Goal: Information Seeking & Learning: Understand process/instructions

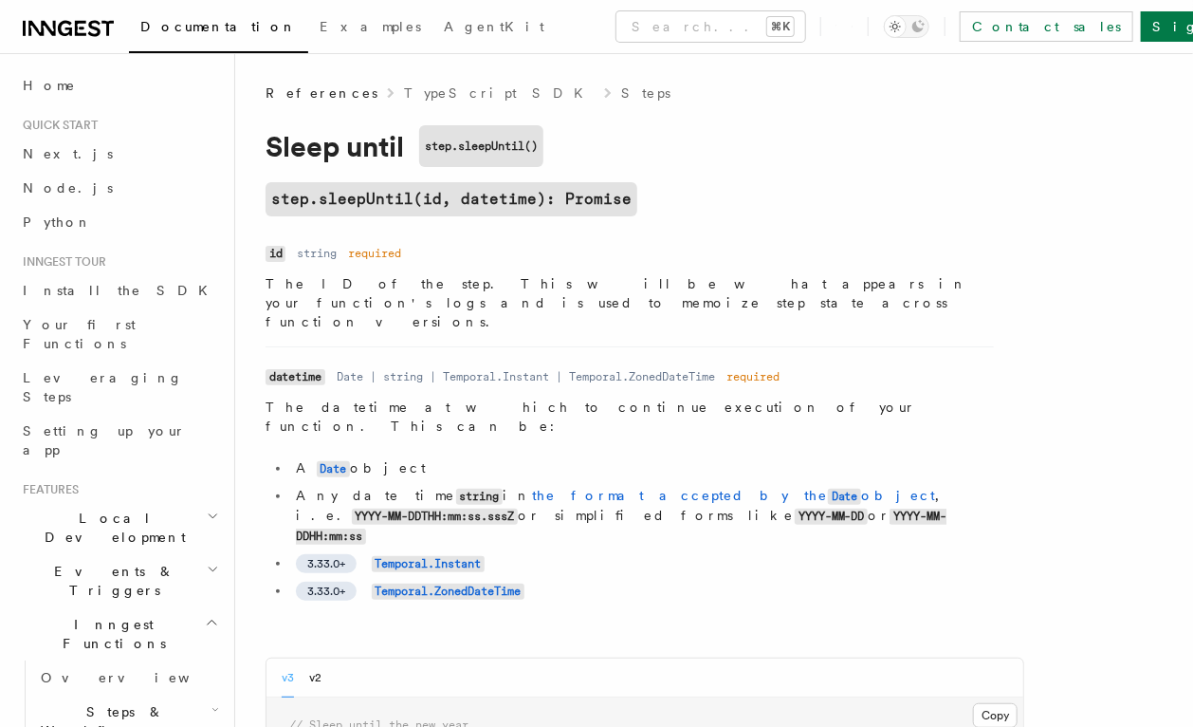
click at [726, 279] on p "The ID of the step. This will be what appears in your function's logs and is us…" at bounding box center [630, 302] width 728 height 57
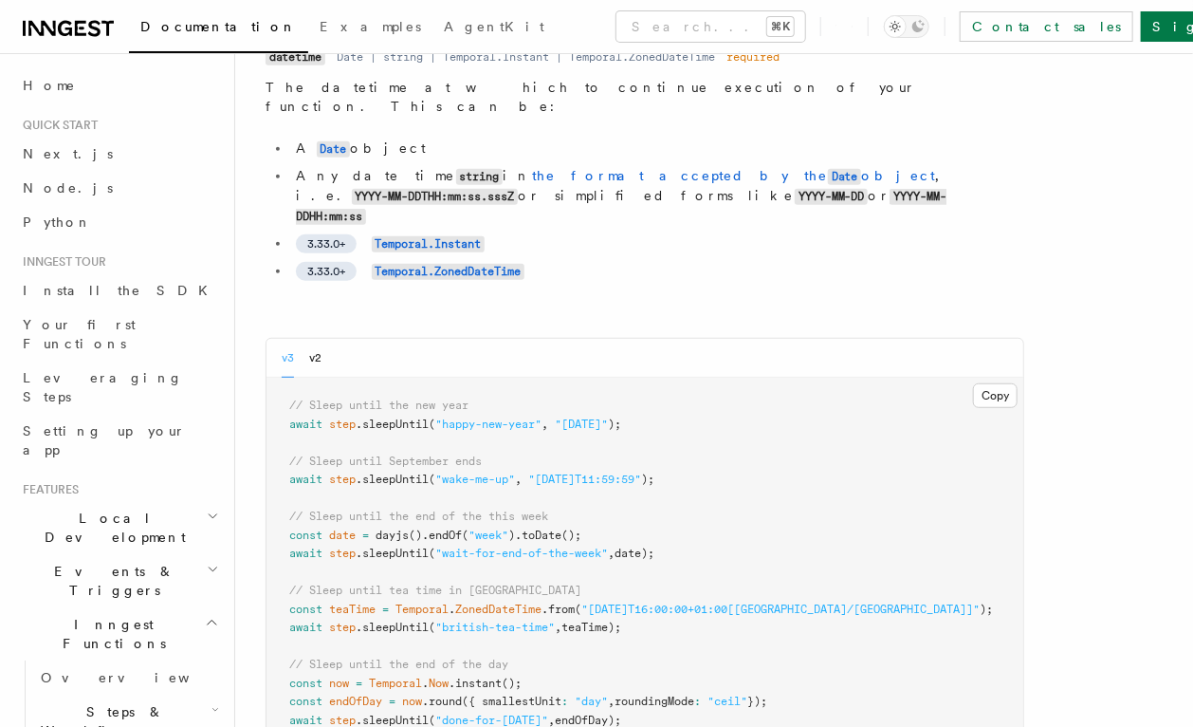
scroll to position [321, 0]
click at [0, 0] on div "Documentation Examples AgentKit Search... ⌘K Contact sales Sign Up Search... Do…" at bounding box center [596, 463] width 1193 height 1568
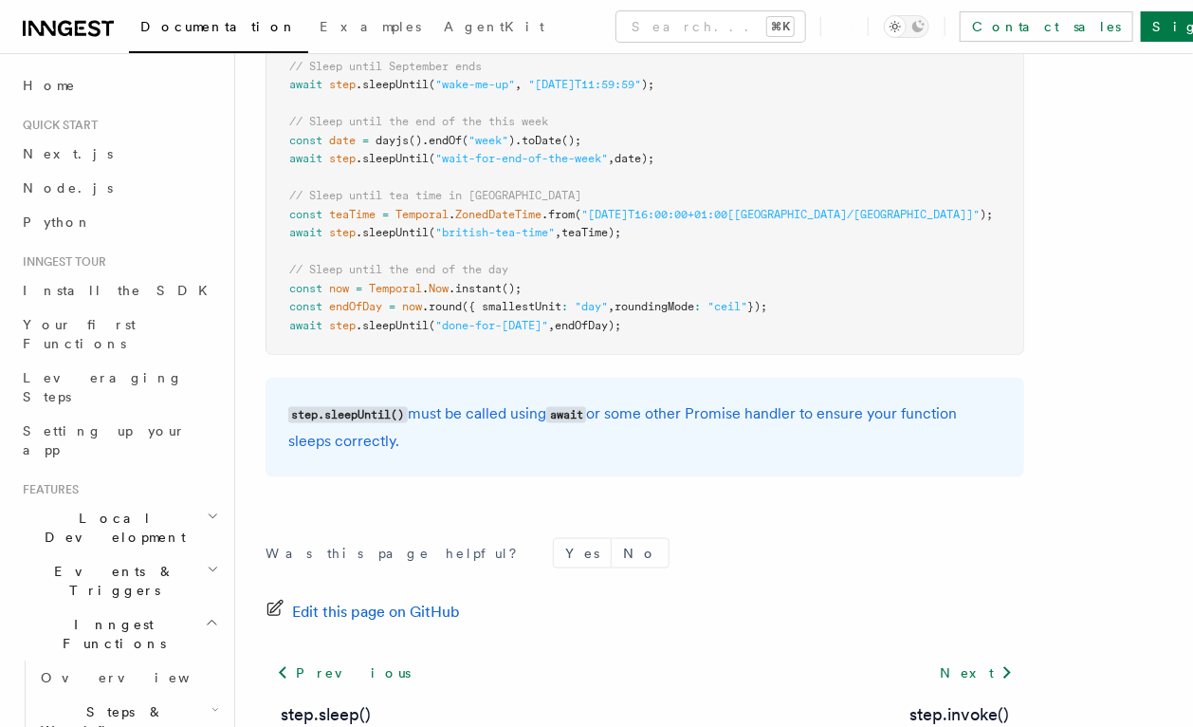
scroll to position [713, 0]
click at [574, 408] on code "await" at bounding box center [566, 416] width 40 height 16
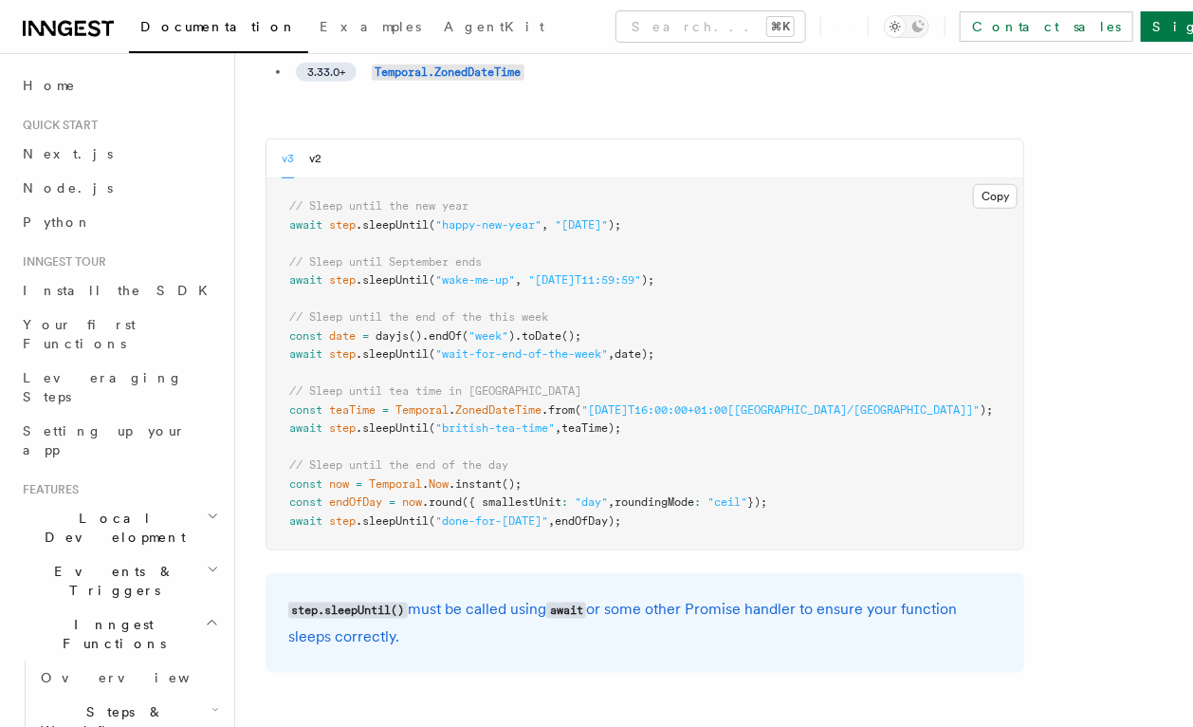
scroll to position [471, 0]
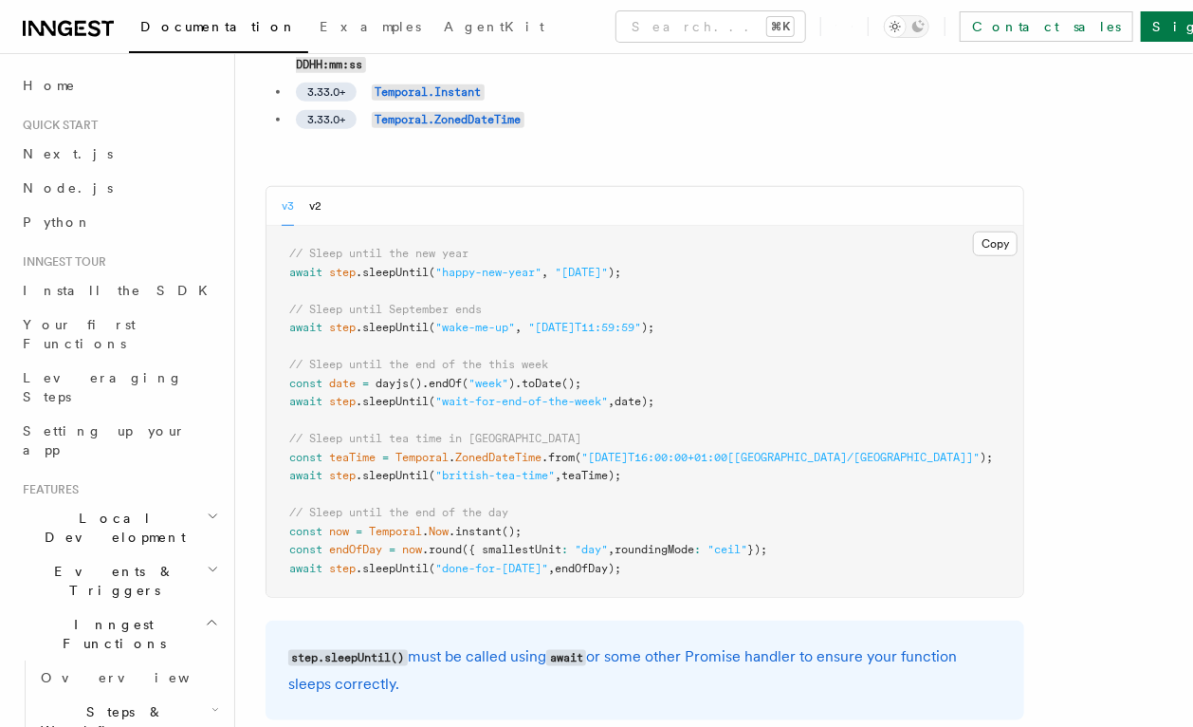
click at [454, 469] on span ""british-tea-time"" at bounding box center [495, 475] width 120 height 13
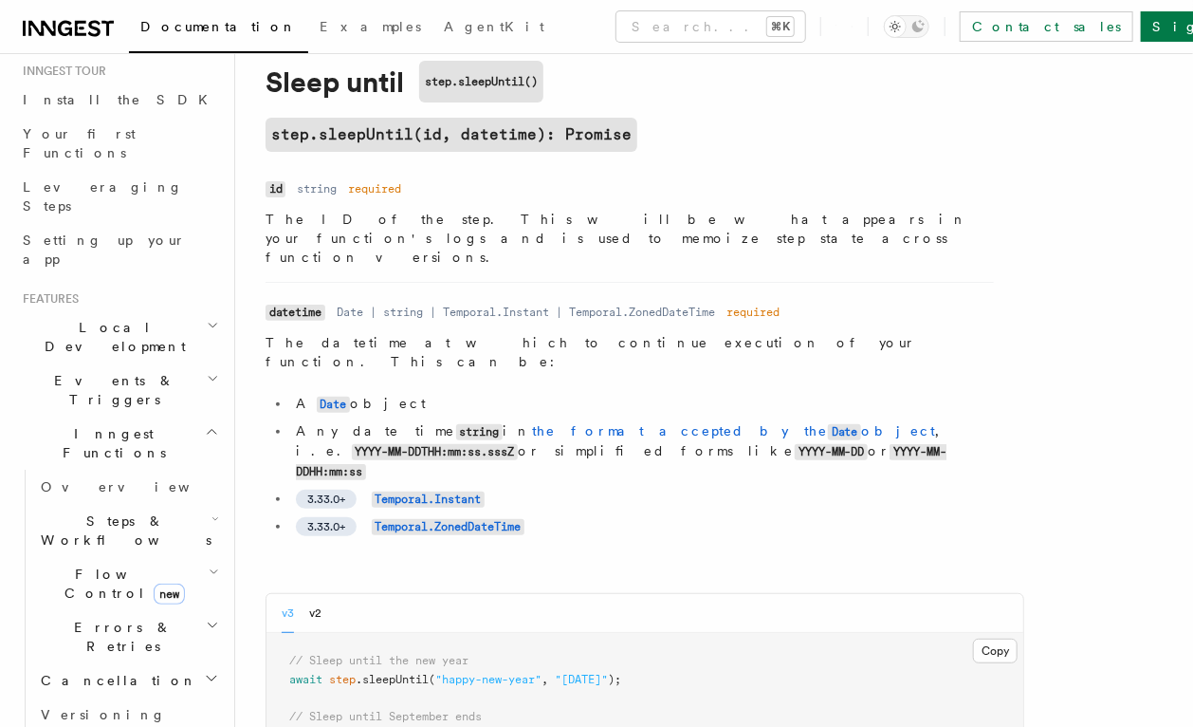
scroll to position [206, 0]
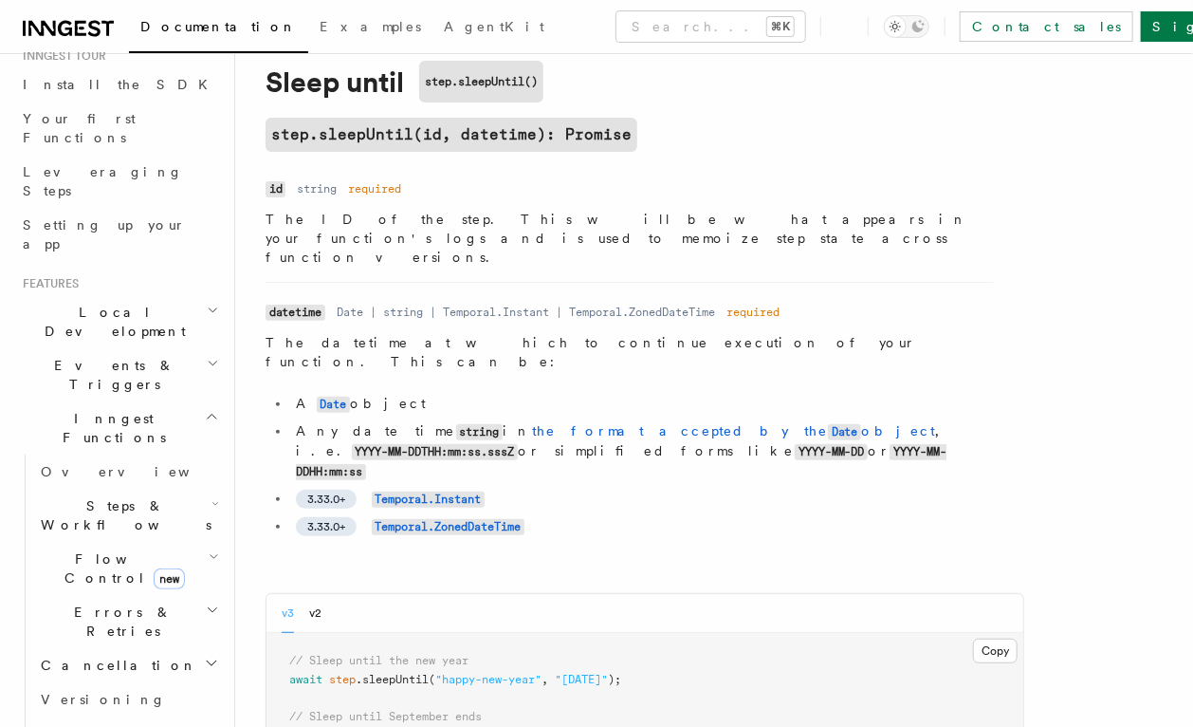
click at [80, 602] on span "Errors & Retries" at bounding box center [119, 621] width 173 height 38
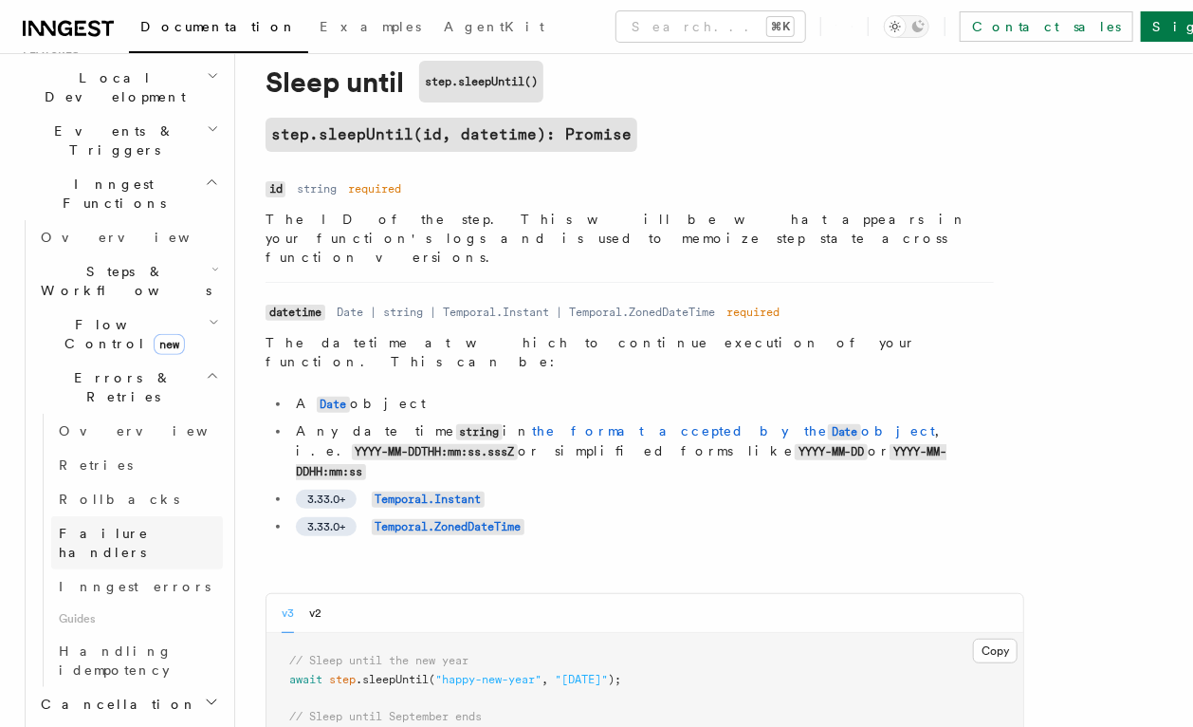
scroll to position [448, 0]
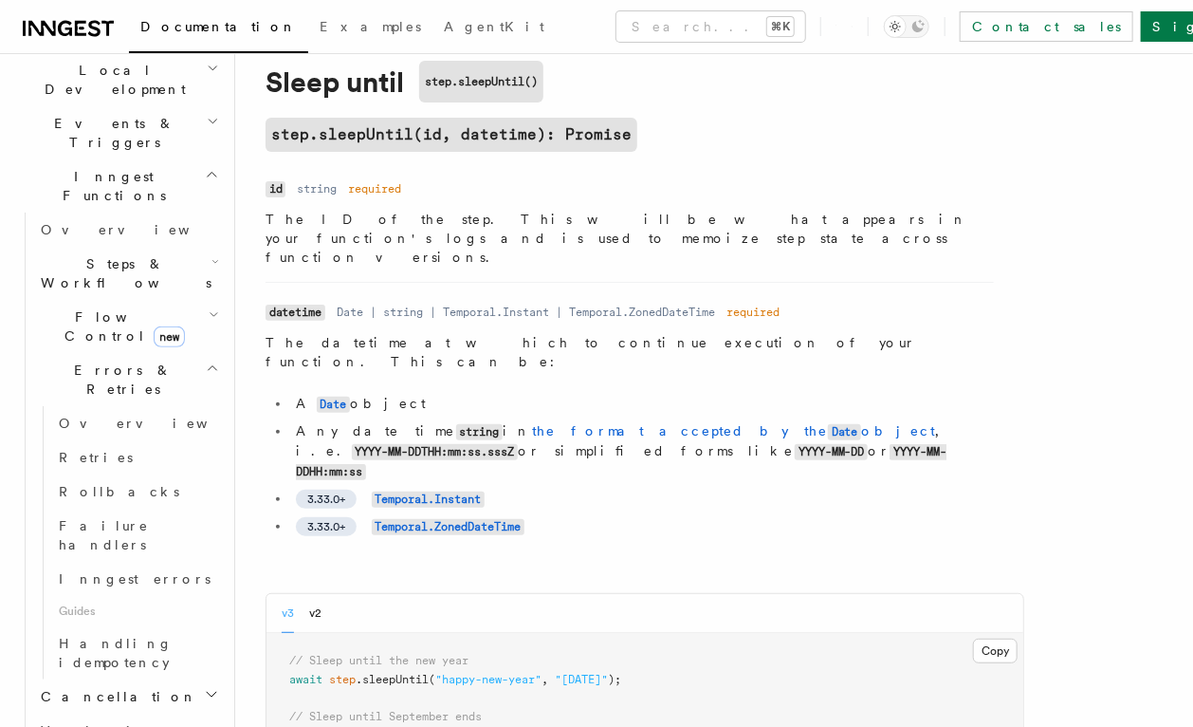
click at [120, 679] on h2 "Cancellation" at bounding box center [128, 696] width 190 height 34
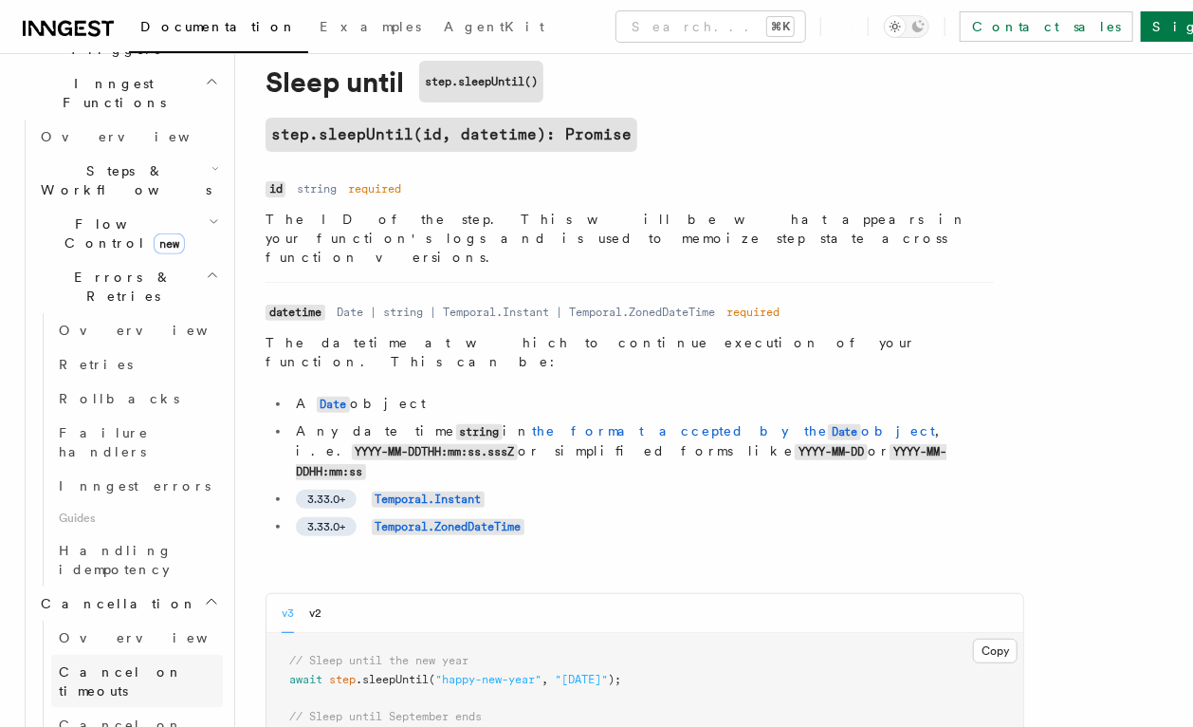
scroll to position [573, 0]
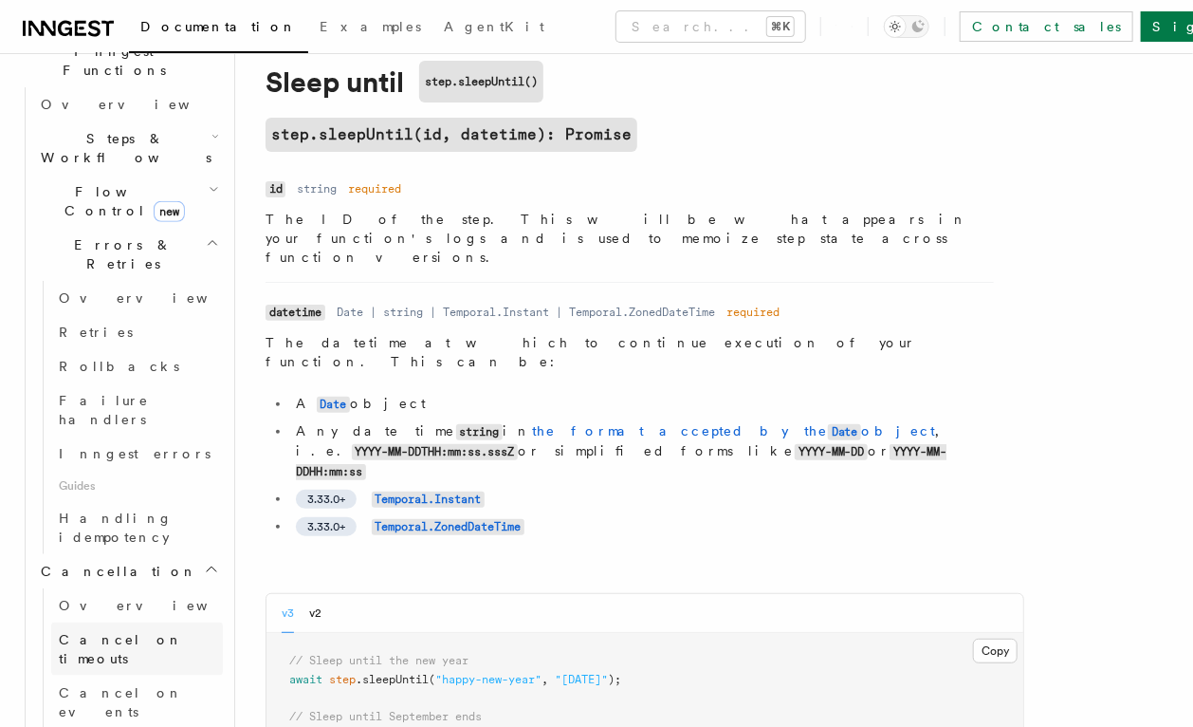
click at [160, 632] on span "Cancel on timeouts" at bounding box center [121, 649] width 124 height 34
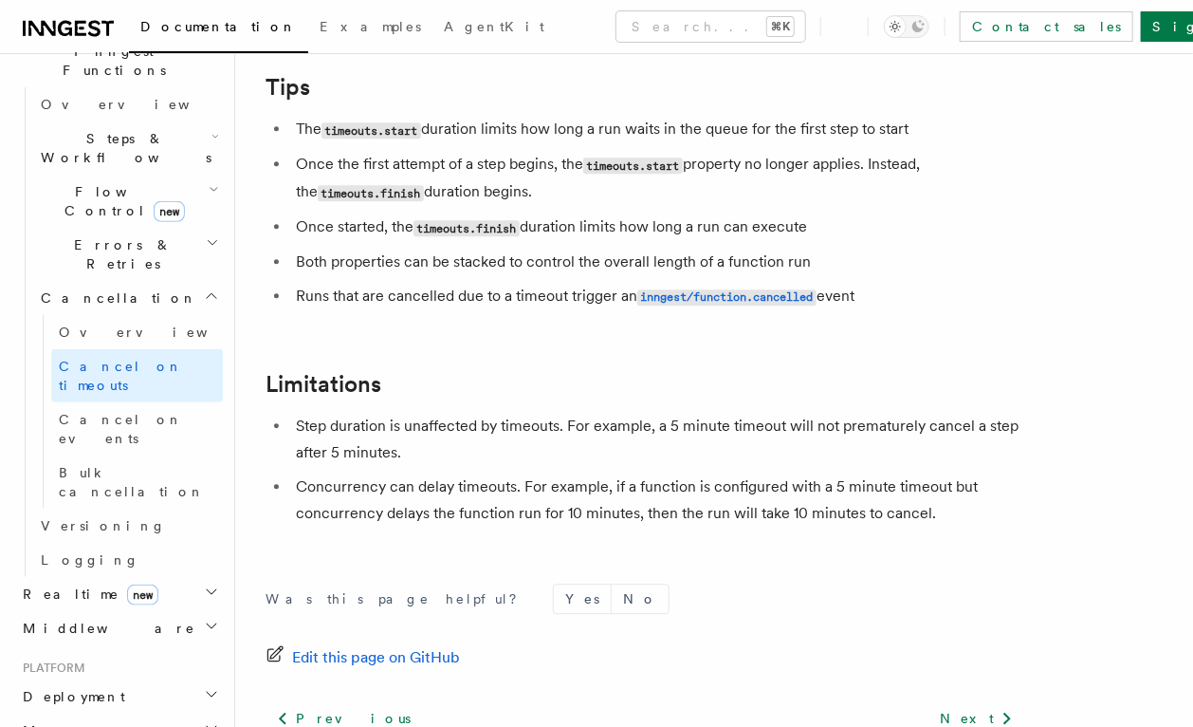
scroll to position [1760, 0]
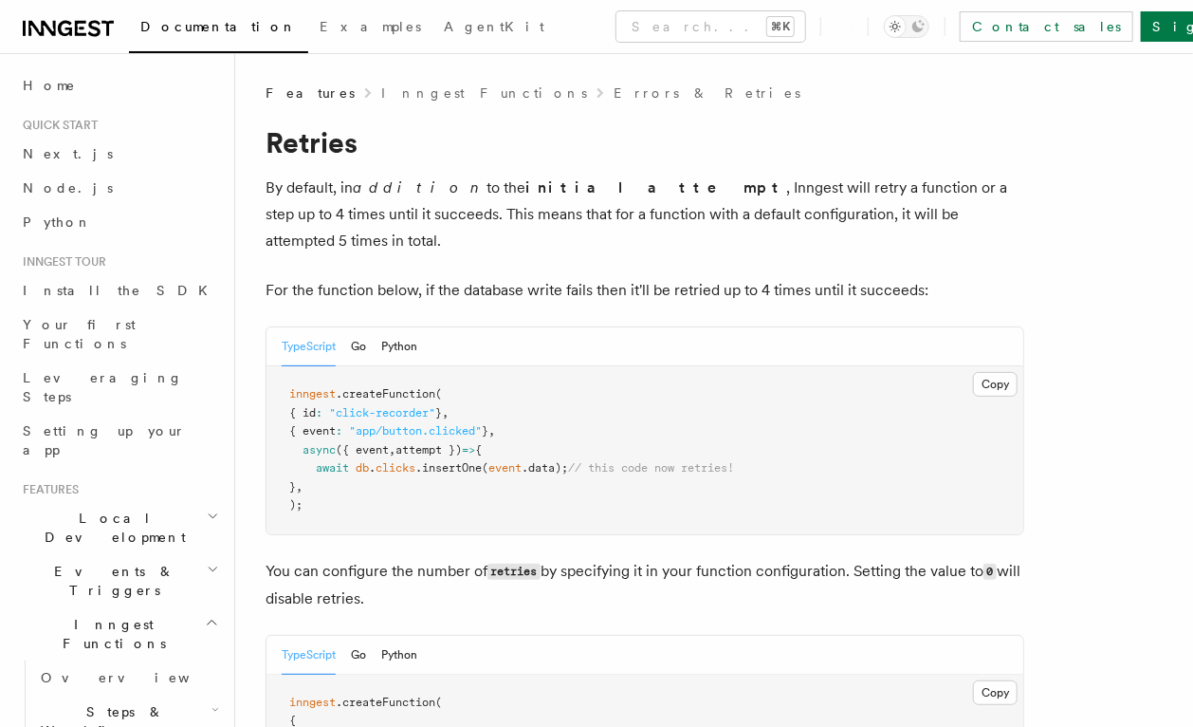
click at [583, 212] on p "By default, in addition to the initial attempt , Inngest will retry a function …" at bounding box center [645, 215] width 759 height 80
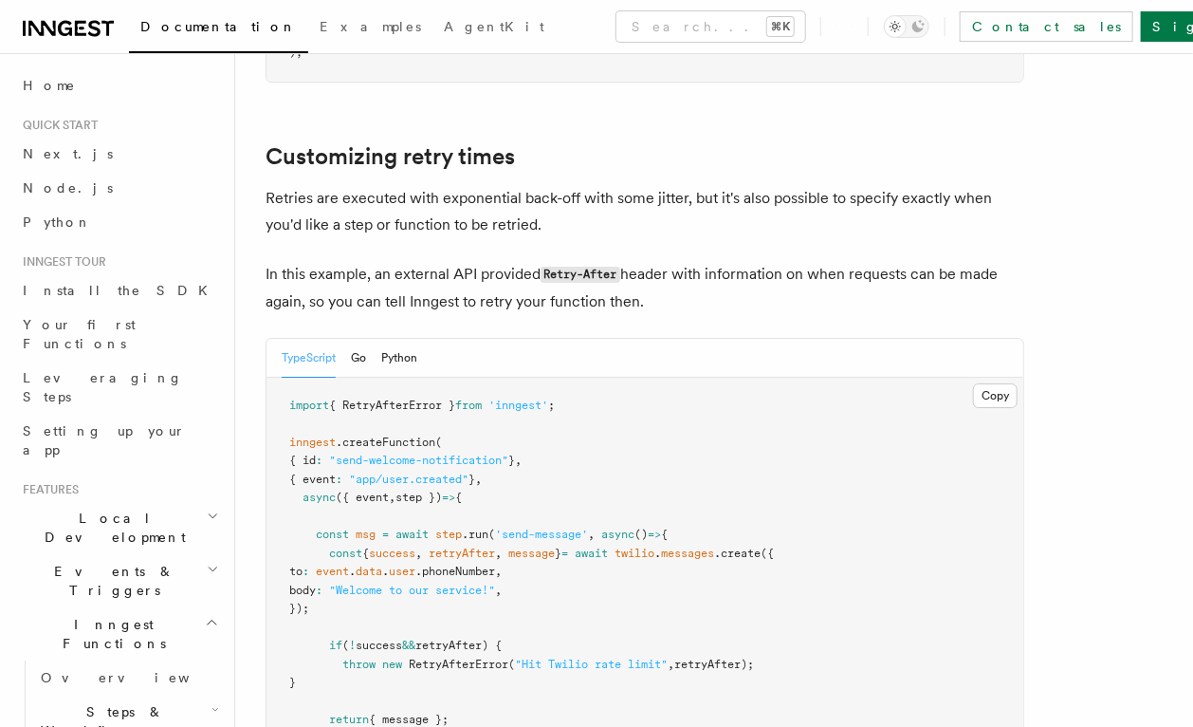
scroll to position [2410, 0]
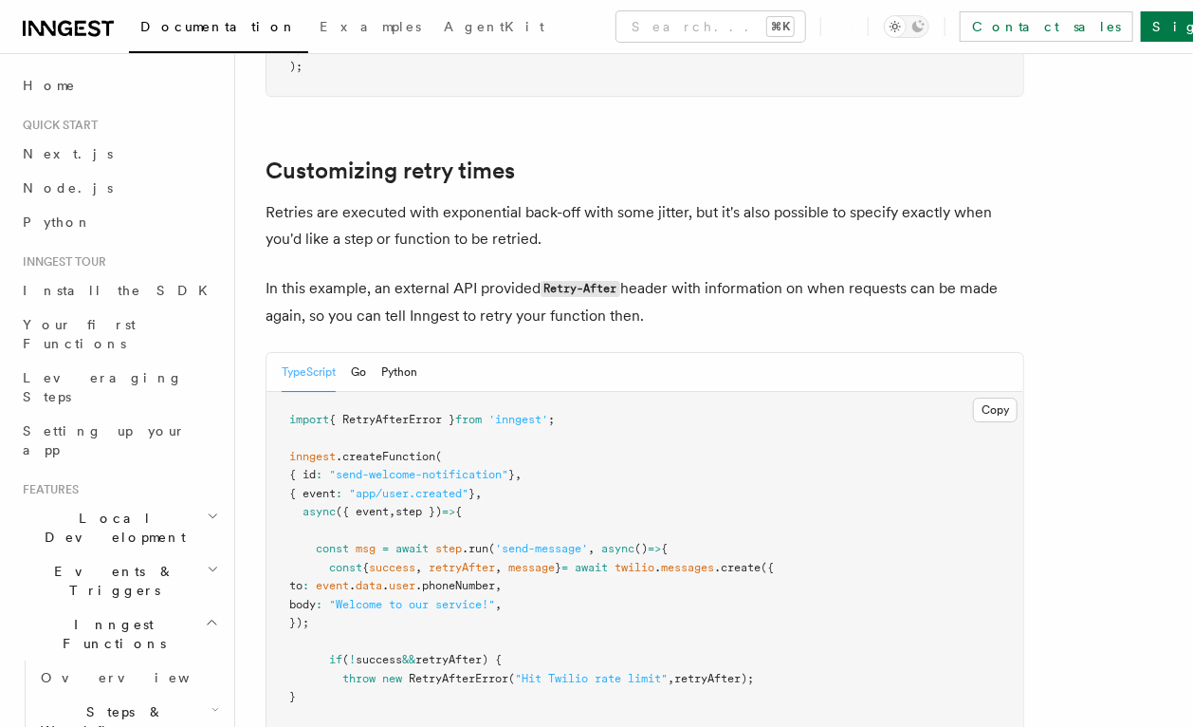
click at [842, 285] on p "In this example, an external API provided Retry-After header with information o…" at bounding box center [645, 302] width 759 height 54
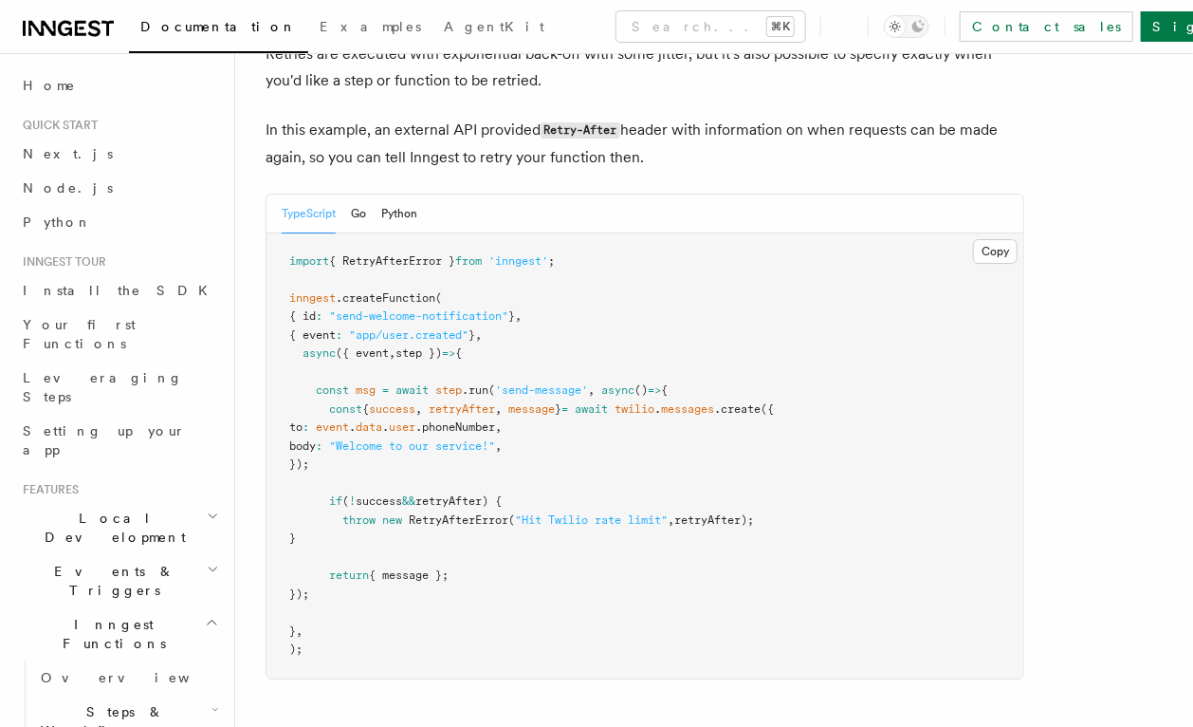
scroll to position [2569, 0]
click at [839, 196] on div "TypeScript Go Python" at bounding box center [645, 212] width 757 height 39
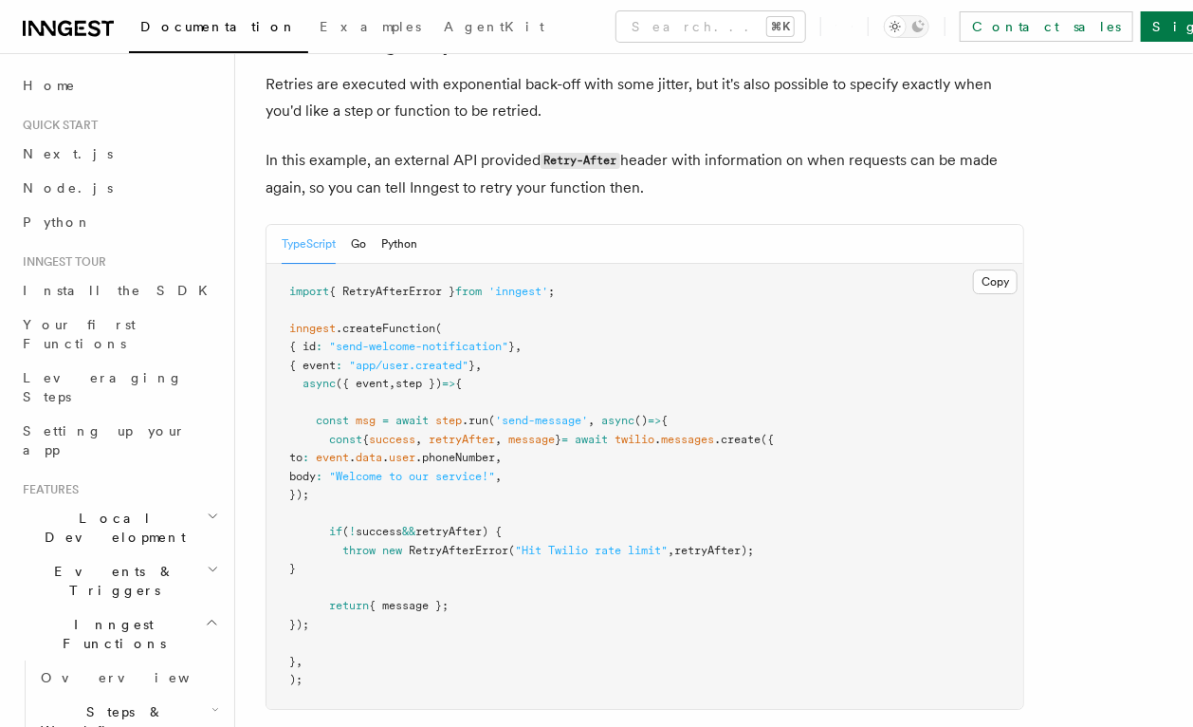
scroll to position [2546, 0]
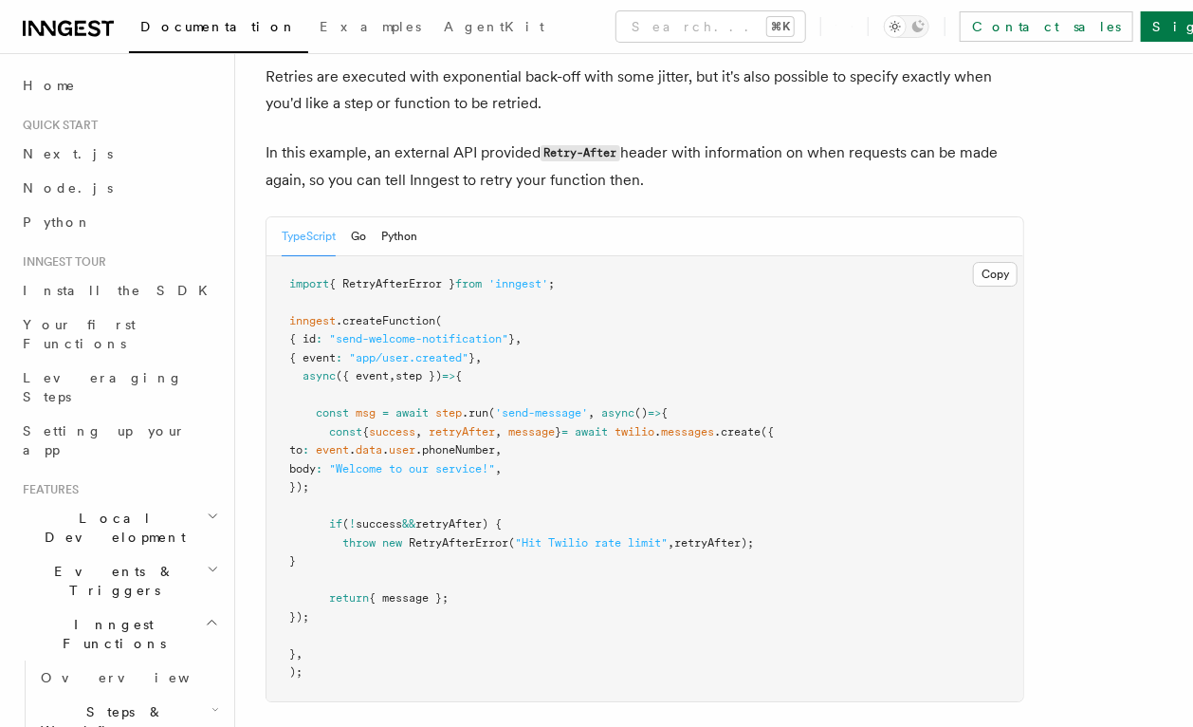
click at [843, 156] on p "In this example, an external API provided Retry-After header with information o…" at bounding box center [645, 166] width 759 height 54
